Goal: Task Accomplishment & Management: Use online tool/utility

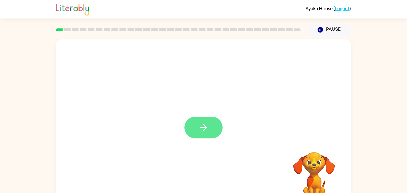
click at [213, 130] on button "button" at bounding box center [204, 128] width 38 height 22
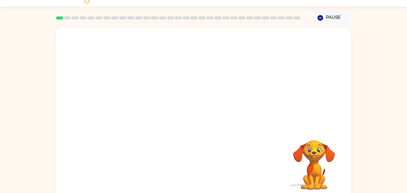
scroll to position [17, 0]
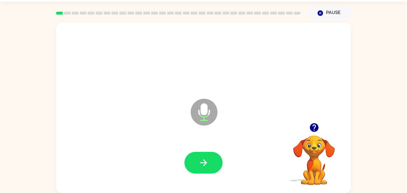
click at [213, 130] on icon "Microphone The Microphone is here when it is your turn to talk" at bounding box center [233, 119] width 89 height 45
click at [208, 169] on button "button" at bounding box center [204, 163] width 38 height 22
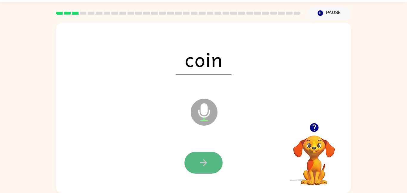
click at [208, 169] on button "button" at bounding box center [204, 163] width 38 height 22
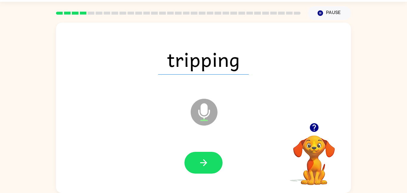
click at [208, 169] on button "button" at bounding box center [204, 163] width 38 height 22
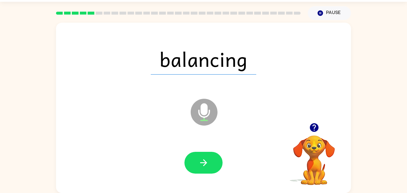
click at [208, 169] on button "button" at bounding box center [204, 163] width 38 height 22
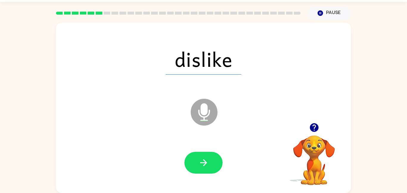
click at [208, 169] on button "button" at bounding box center [204, 163] width 38 height 22
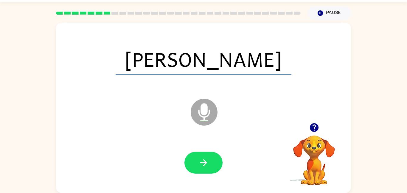
click at [208, 169] on button "button" at bounding box center [204, 163] width 38 height 22
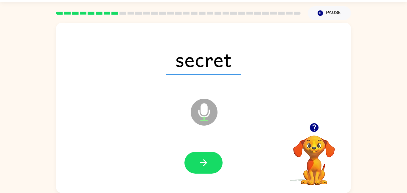
click at [208, 169] on button "button" at bounding box center [204, 163] width 38 height 22
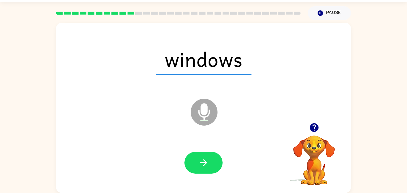
click at [208, 169] on button "button" at bounding box center [204, 163] width 38 height 22
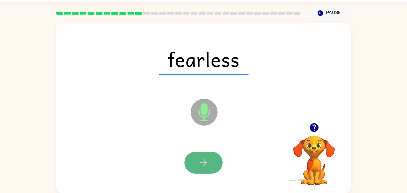
click at [208, 169] on button "button" at bounding box center [204, 163] width 38 height 22
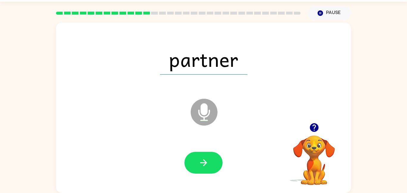
click at [208, 169] on button "button" at bounding box center [204, 163] width 38 height 22
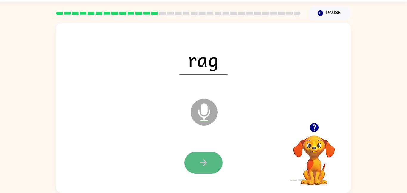
click at [208, 170] on button "button" at bounding box center [204, 163] width 38 height 22
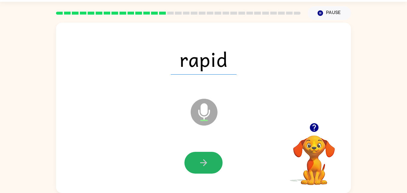
click at [208, 170] on button "button" at bounding box center [204, 163] width 38 height 22
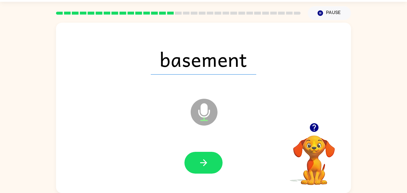
click at [208, 170] on button "button" at bounding box center [204, 163] width 38 height 22
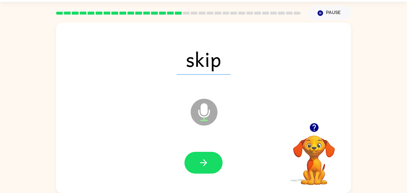
click at [208, 170] on button "button" at bounding box center [204, 163] width 38 height 22
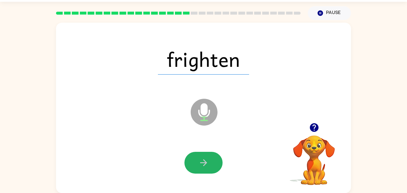
click at [208, 170] on button "button" at bounding box center [204, 163] width 38 height 22
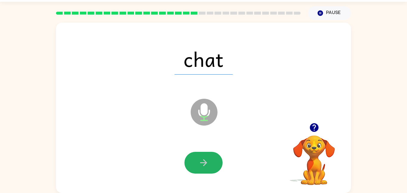
click at [208, 170] on button "button" at bounding box center [204, 163] width 38 height 22
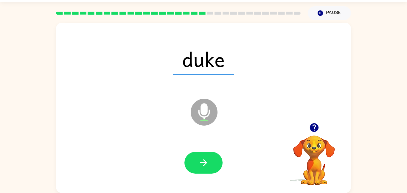
click at [208, 170] on button "button" at bounding box center [204, 163] width 38 height 22
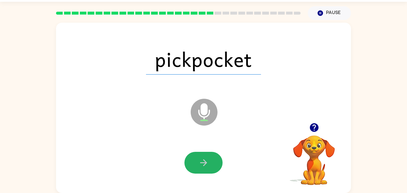
click at [208, 170] on button "button" at bounding box center [204, 163] width 38 height 22
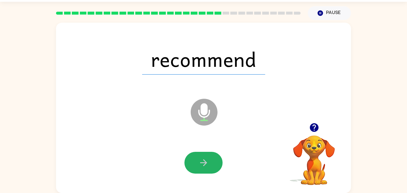
click at [208, 170] on button "button" at bounding box center [204, 163] width 38 height 22
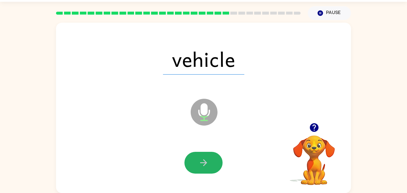
click at [208, 170] on button "button" at bounding box center [204, 163] width 38 height 22
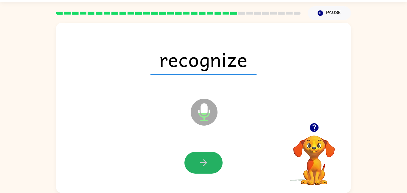
click at [208, 170] on button "button" at bounding box center [204, 163] width 38 height 22
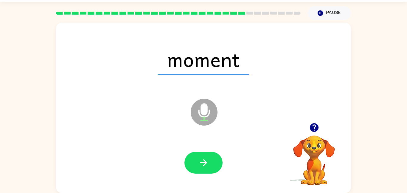
click at [208, 170] on button "button" at bounding box center [204, 163] width 38 height 22
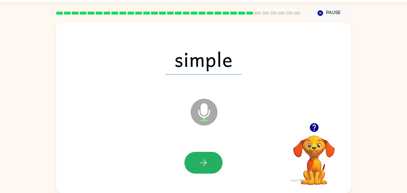
click at [208, 170] on button "button" at bounding box center [204, 163] width 38 height 22
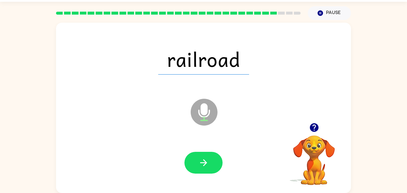
click at [208, 170] on button "button" at bounding box center [204, 163] width 38 height 22
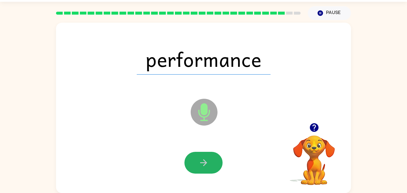
click at [208, 170] on button "button" at bounding box center [204, 163] width 38 height 22
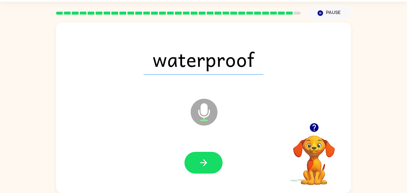
click at [208, 170] on button "button" at bounding box center [204, 163] width 38 height 22
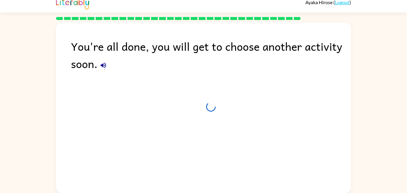
scroll to position [6, 0]
